Goal: Use online tool/utility: Utilize a website feature to perform a specific function

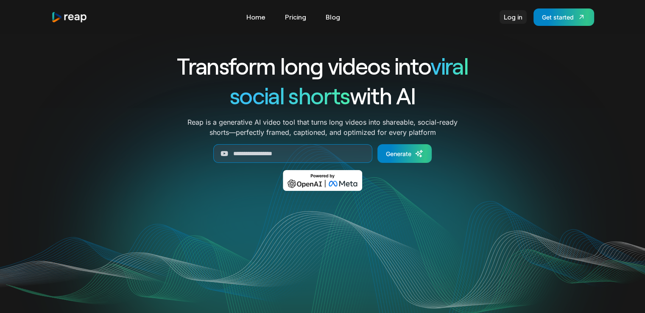
click at [517, 22] on link "Log in" at bounding box center [513, 17] width 27 height 14
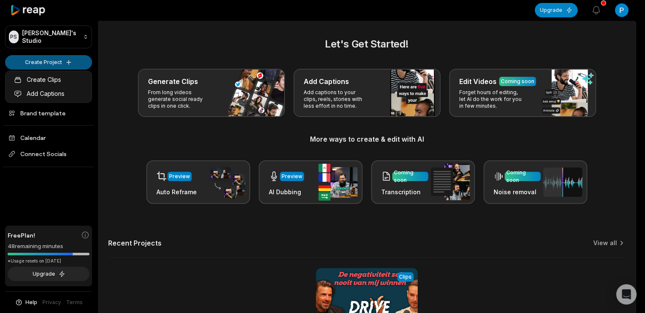
click at [61, 60] on html "[PERSON_NAME] Studio Create Project Home Projects Brand template Calendar Conne…" at bounding box center [322, 156] width 645 height 313
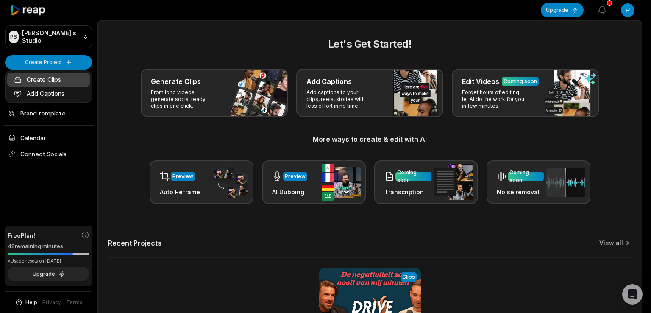
click at [56, 78] on link "Create Clips" at bounding box center [48, 80] width 83 height 14
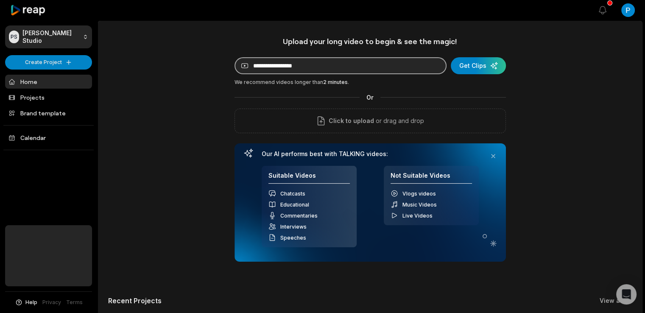
click at [272, 64] on input at bounding box center [341, 65] width 212 height 17
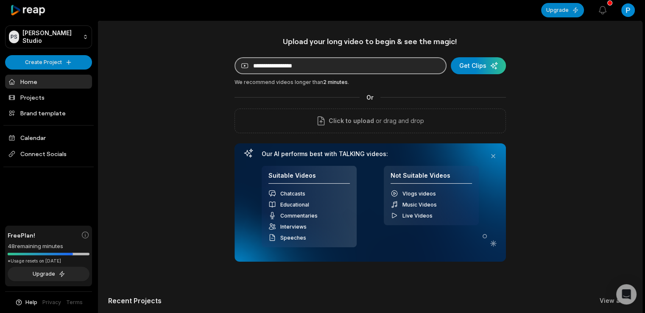
paste input "**********"
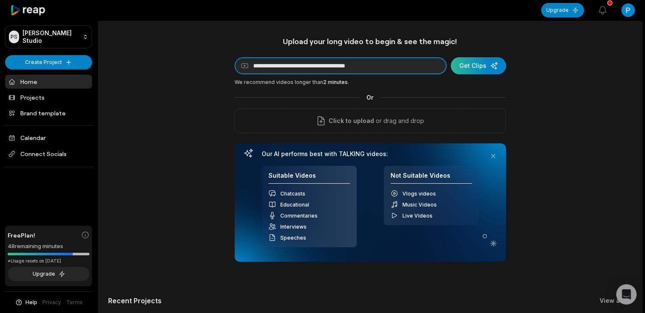
type input "**********"
click at [483, 68] on div "submit" at bounding box center [478, 65] width 55 height 17
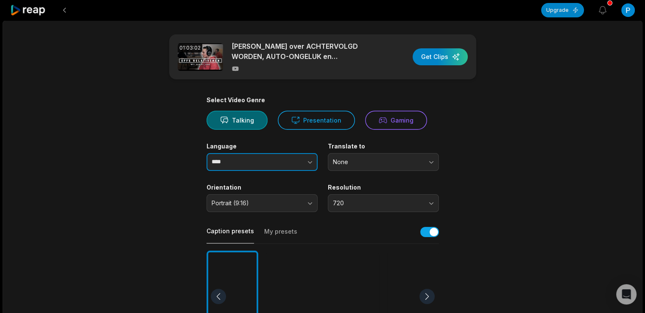
click at [245, 158] on input "****" at bounding box center [262, 162] width 111 height 18
click at [311, 158] on icon "button" at bounding box center [310, 162] width 8 height 8
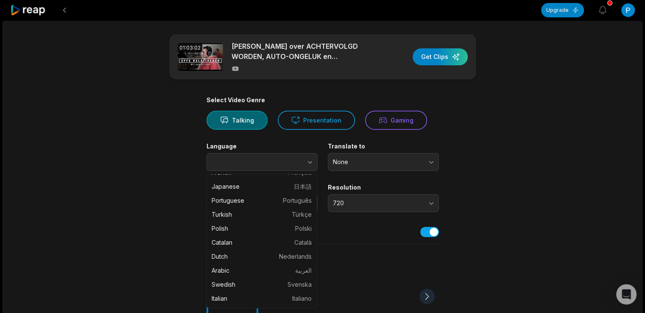
scroll to position [117, 0]
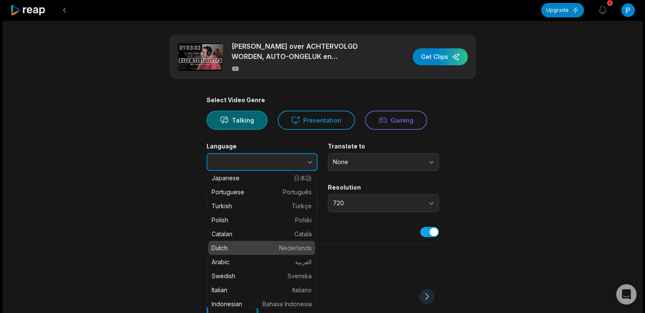
type input "*****"
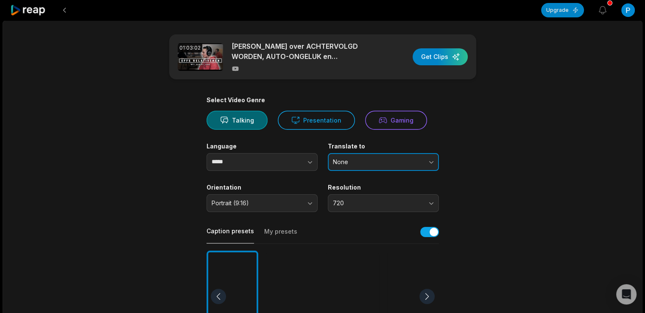
click at [344, 164] on span "None" at bounding box center [377, 162] width 89 height 8
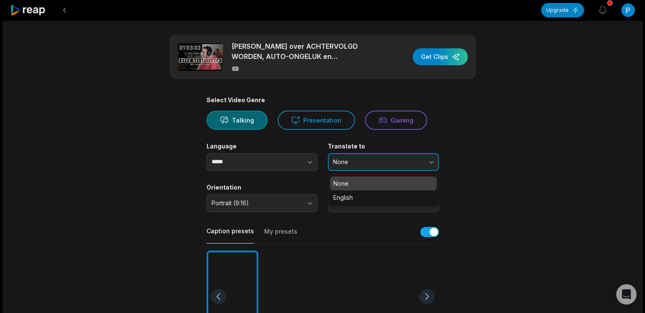
click at [346, 168] on button "None" at bounding box center [383, 162] width 111 height 18
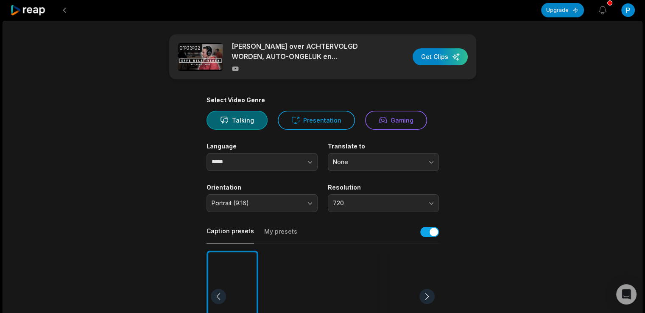
click at [156, 188] on main "01:03:02 [PERSON_NAME] over ACHTERVOLGD WORDEN, AUTO-ONGELUK en RELATIESTATUS! …" at bounding box center [322, 294] width 411 height 520
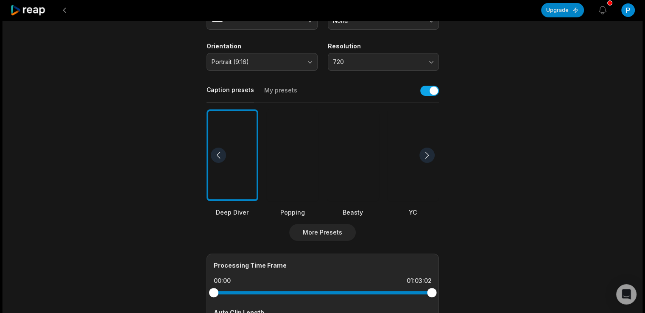
click at [306, 173] on div at bounding box center [293, 155] width 52 height 92
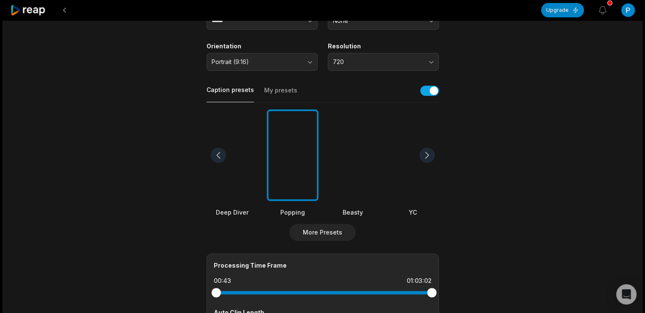
click at [216, 287] on div at bounding box center [323, 292] width 218 height 15
drag, startPoint x: 217, startPoint y: 289, endPoint x: 367, endPoint y: 296, distance: 150.3
click at [374, 296] on div at bounding box center [378, 292] width 9 height 9
click at [367, 296] on div at bounding box center [323, 292] width 218 height 15
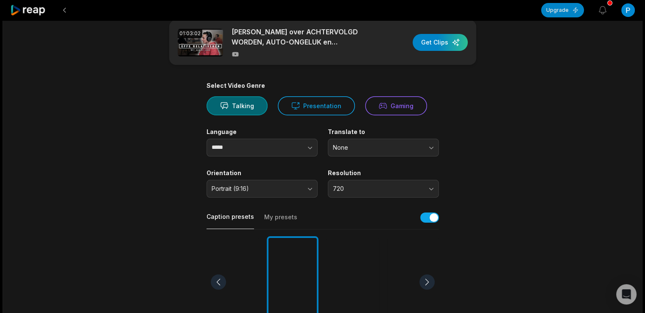
scroll to position [0, 0]
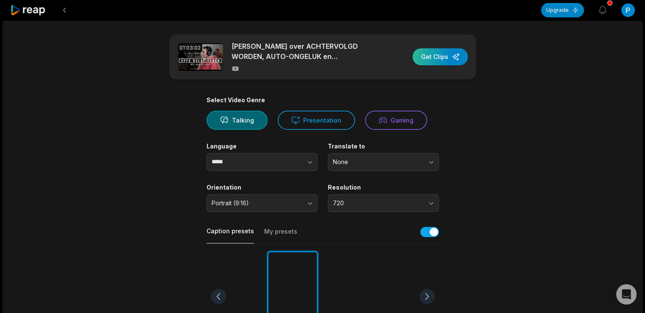
click at [439, 56] on div "button" at bounding box center [440, 56] width 55 height 17
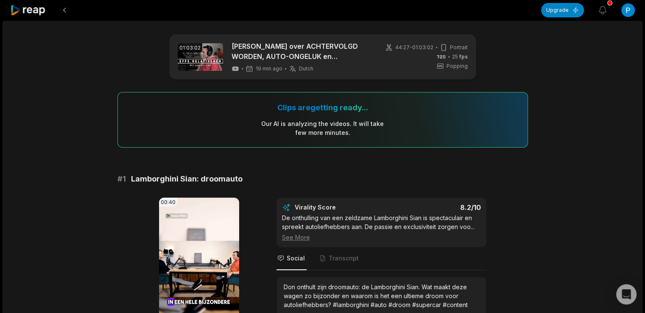
scroll to position [141, 0]
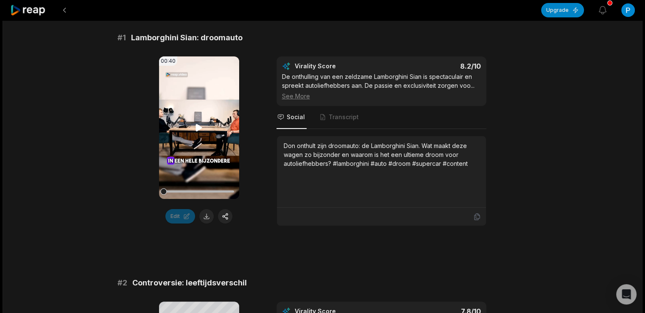
click at [194, 129] on icon at bounding box center [199, 128] width 10 height 10
click at [196, 125] on icon at bounding box center [199, 128] width 10 height 10
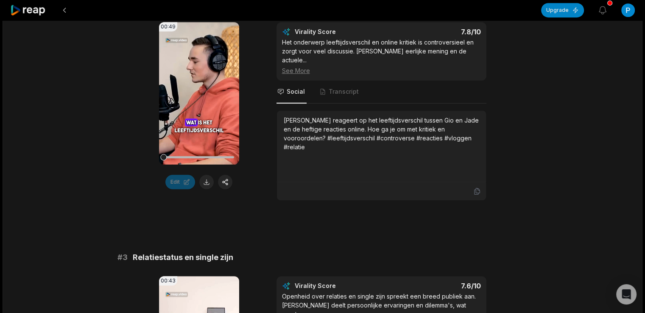
scroll to position [424, 0]
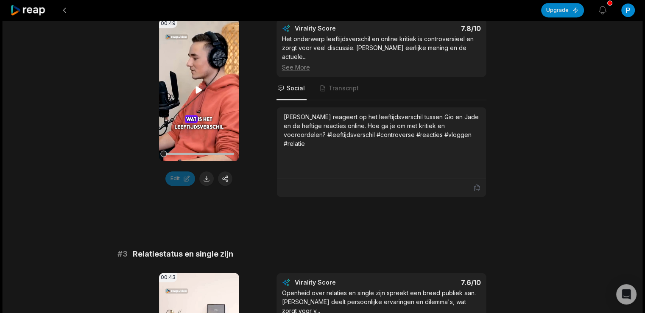
click at [200, 83] on video "Your browser does not support mp4 format." at bounding box center [199, 90] width 80 height 142
click at [254, 87] on div "00:49 Your browser does not support mp4 format. Edit Virality Score 7.8 /10 Het…" at bounding box center [322, 108] width 411 height 179
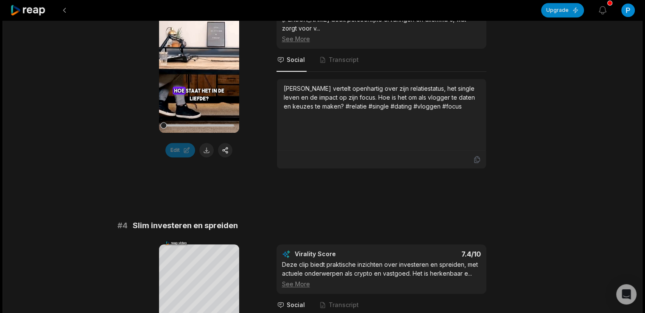
scroll to position [848, 0]
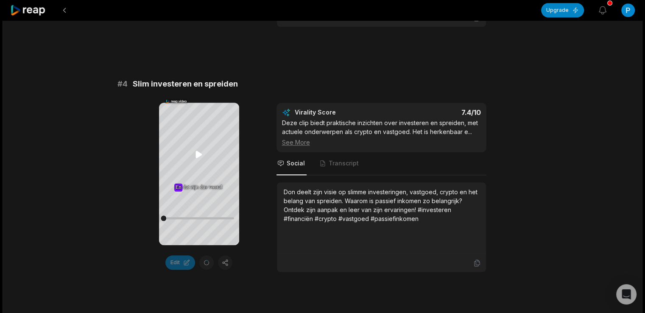
click at [200, 155] on icon at bounding box center [199, 154] width 6 height 7
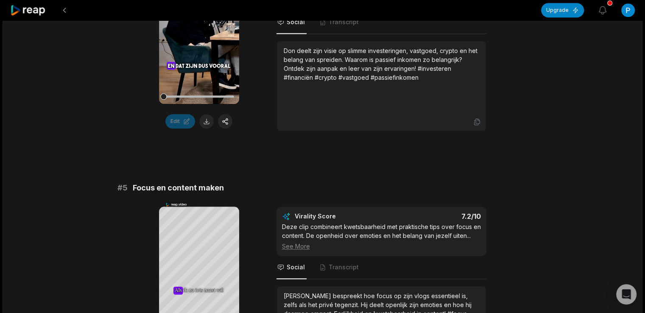
scroll to position [1131, 0]
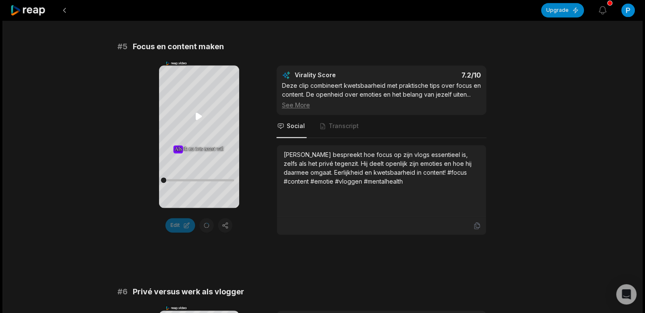
click at [196, 116] on icon at bounding box center [199, 116] width 6 height 7
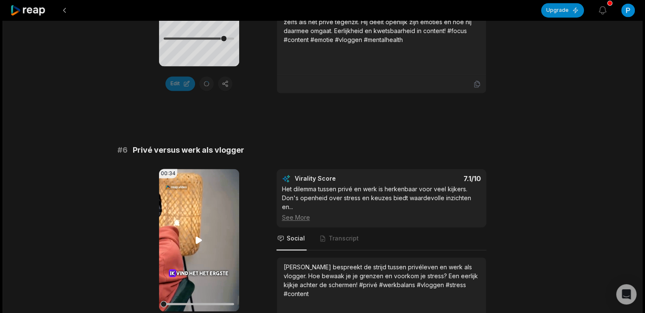
click at [198, 237] on icon at bounding box center [199, 240] width 6 height 7
click at [200, 235] on icon at bounding box center [199, 240] width 10 height 10
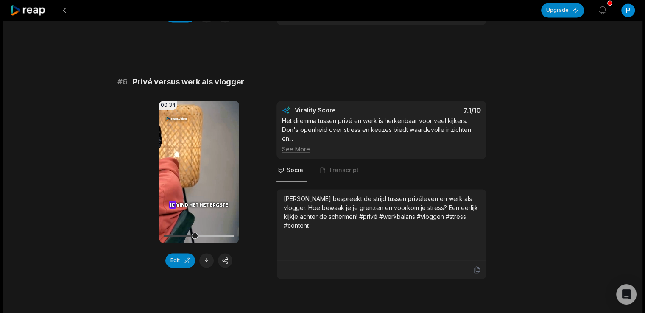
scroll to position [1204, 0]
